Goal: Information Seeking & Learning: Learn about a topic

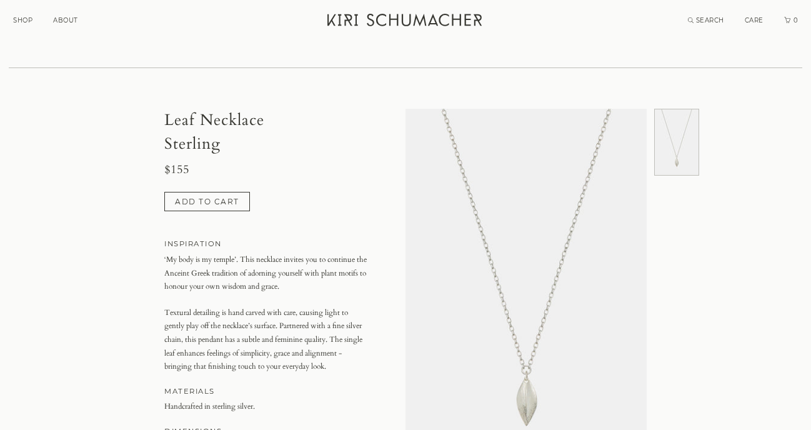
click at [21, 19] on link "SHOP" at bounding box center [22, 20] width 19 height 8
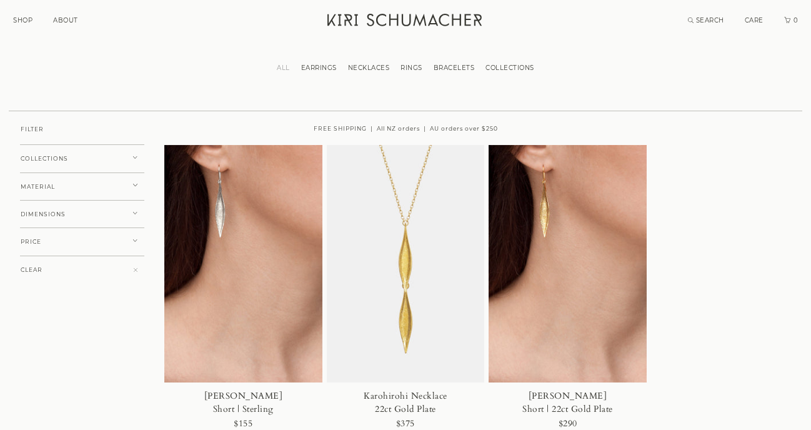
click at [77, 159] on button "COLLECTIONS" at bounding box center [82, 158] width 124 height 29
click at [78, 159] on button "COLLECTIONS" at bounding box center [82, 158] width 124 height 29
click at [21, 23] on link "SHOP" at bounding box center [22, 20] width 19 height 8
click at [116, 155] on button "COLLECTIONS" at bounding box center [82, 158] width 124 height 29
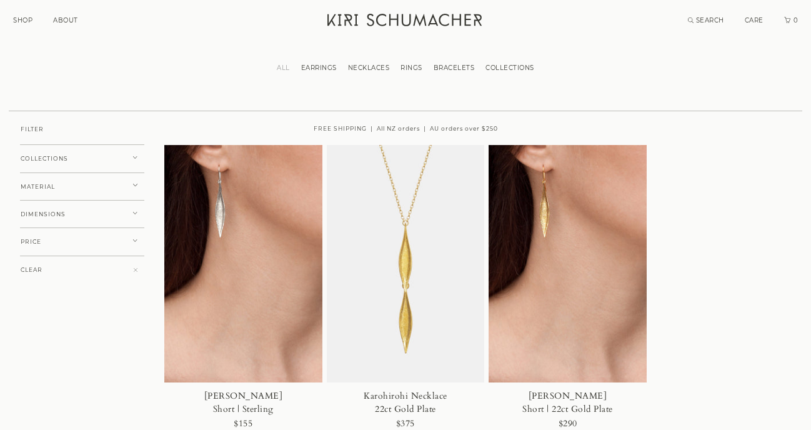
click at [125, 185] on button "MATERIAL" at bounding box center [82, 187] width 124 height 29
click at [103, 203] on button "STERLING SILVER" at bounding box center [82, 205] width 124 height 8
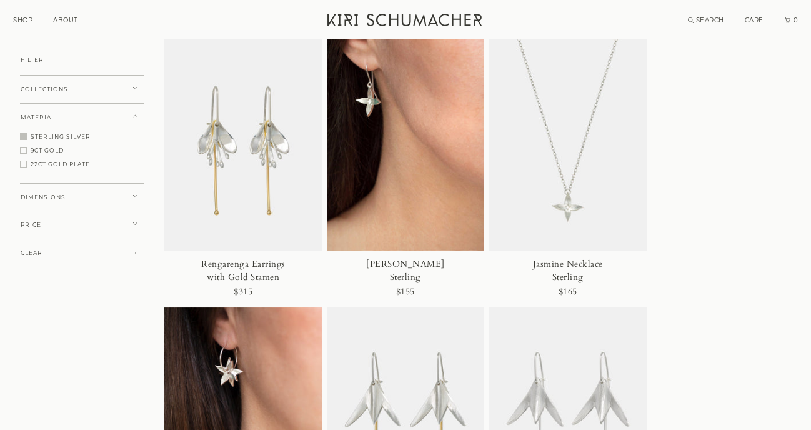
scroll to position [2195, 0]
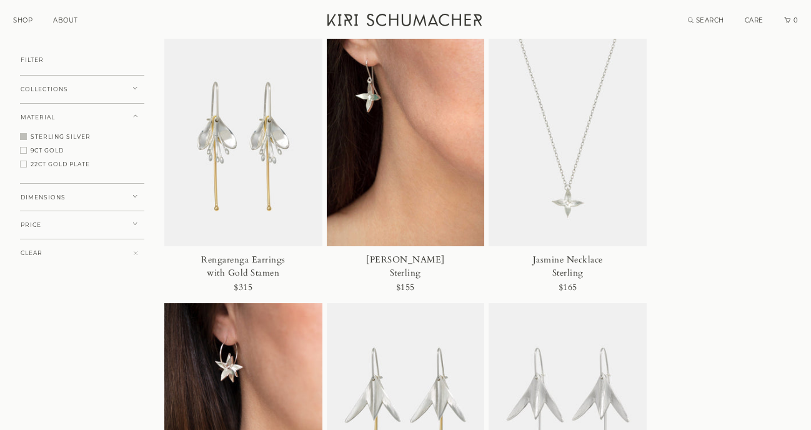
click at [546, 194] on img at bounding box center [568, 128] width 158 height 238
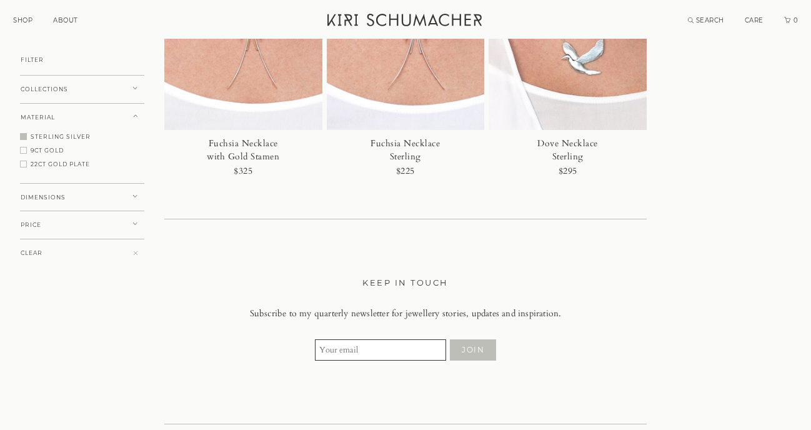
scroll to position [2900, 0]
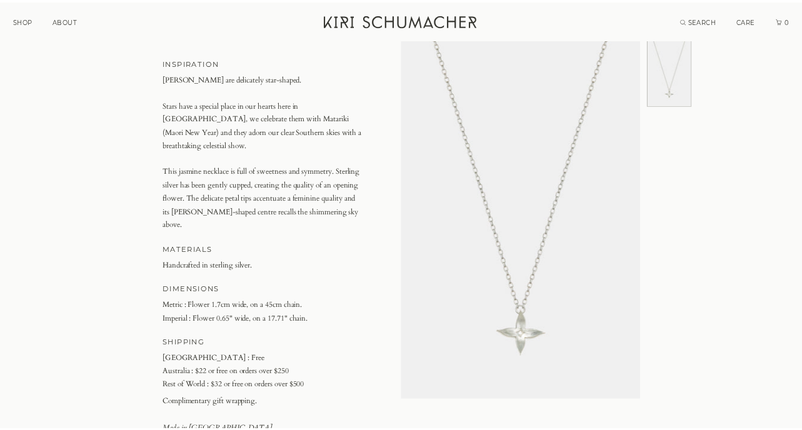
scroll to position [181, 0]
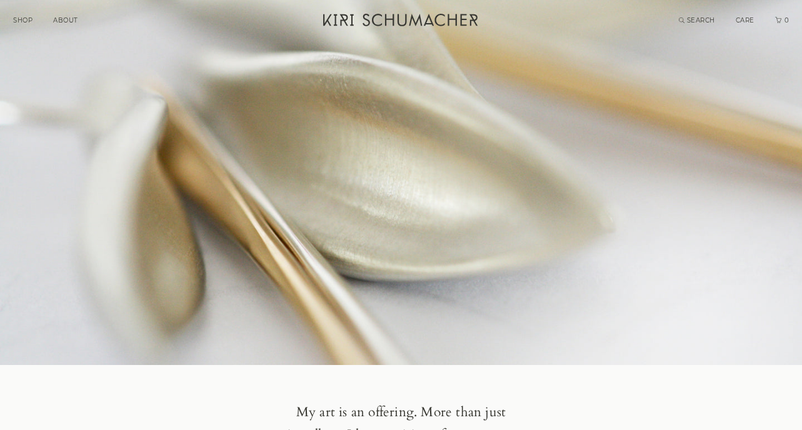
click at [22, 20] on link "SHOP" at bounding box center [22, 20] width 19 height 8
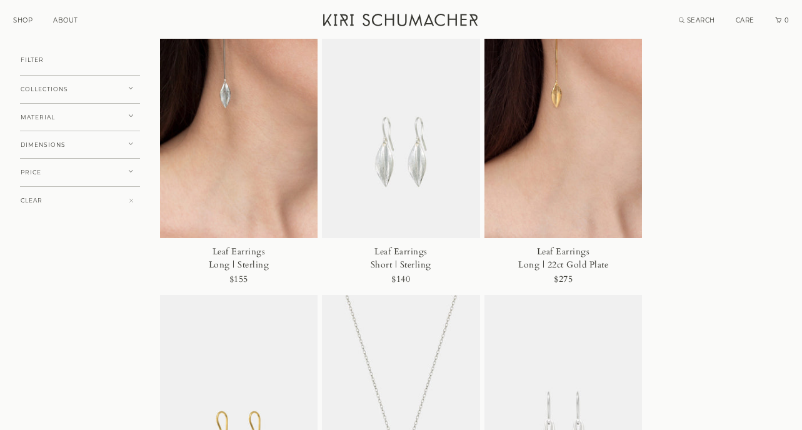
scroll to position [3100, 0]
